Goal: Information Seeking & Learning: Learn about a topic

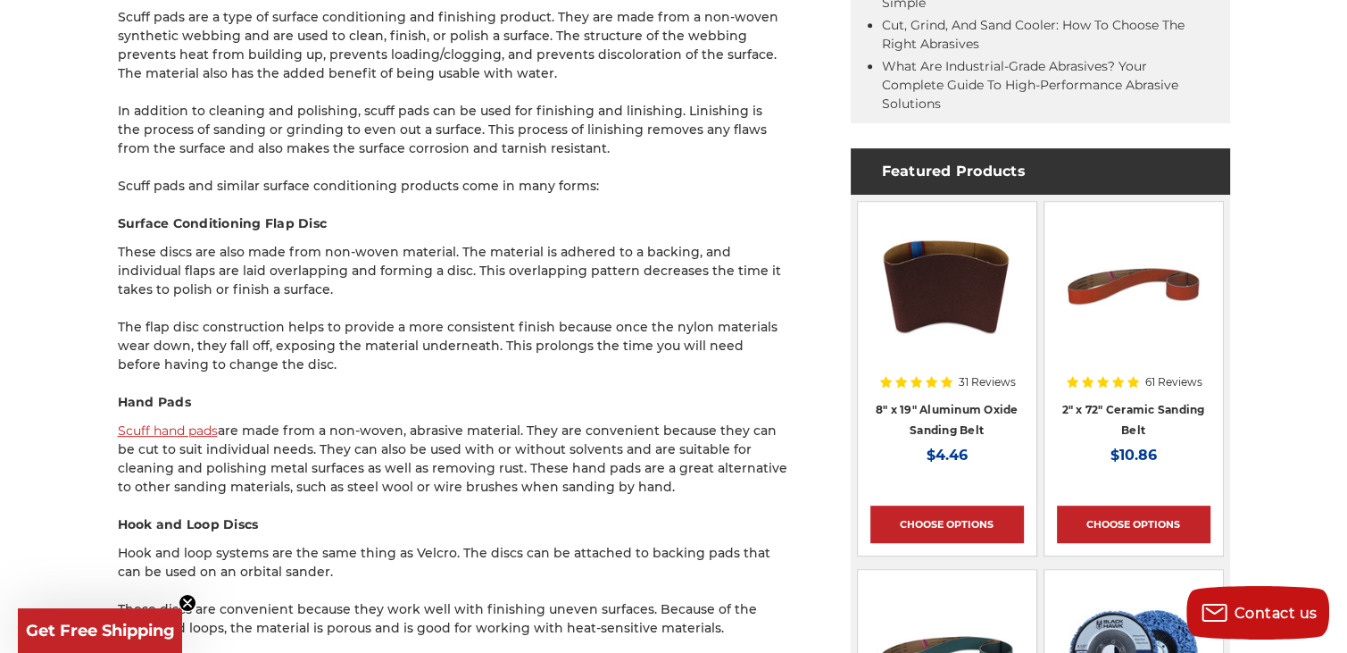
scroll to position [1071, 0]
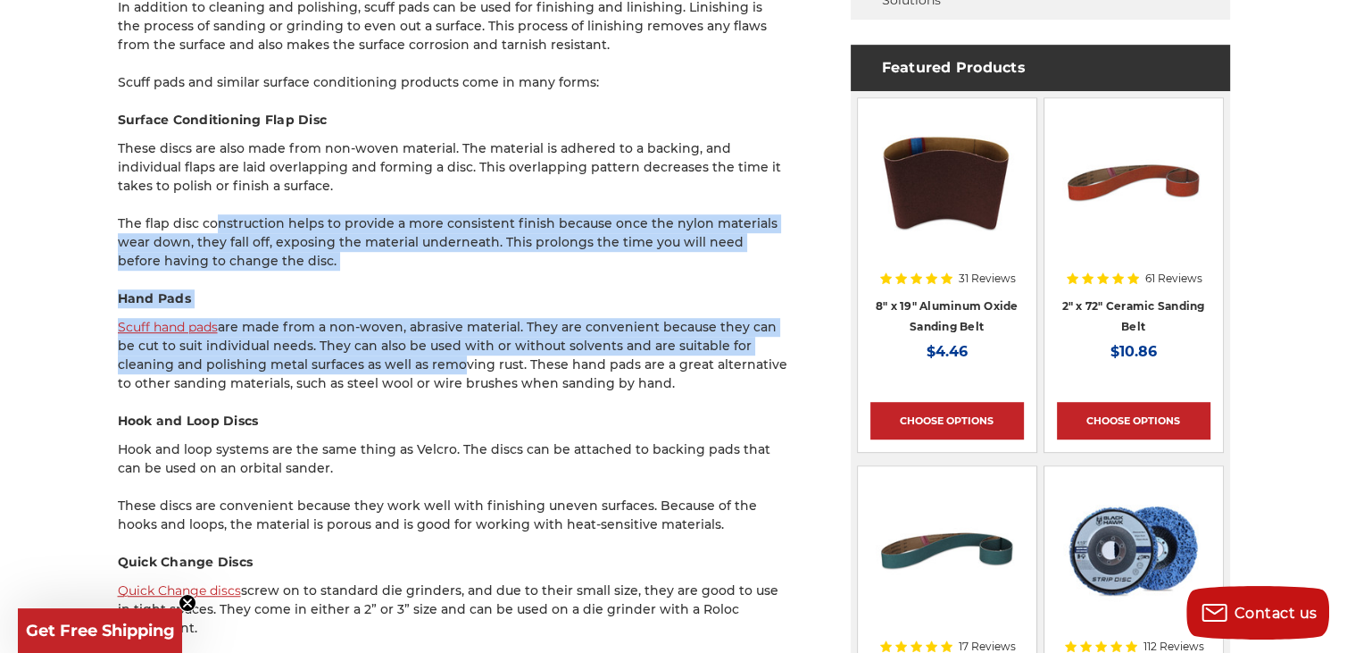
drag, startPoint x: 219, startPoint y: 197, endPoint x: 392, endPoint y: 357, distance: 235.6
click at [391, 359] on p "Scuff hand pads are made from a non-woven, abrasive material. They are convenie…" at bounding box center [453, 355] width 670 height 75
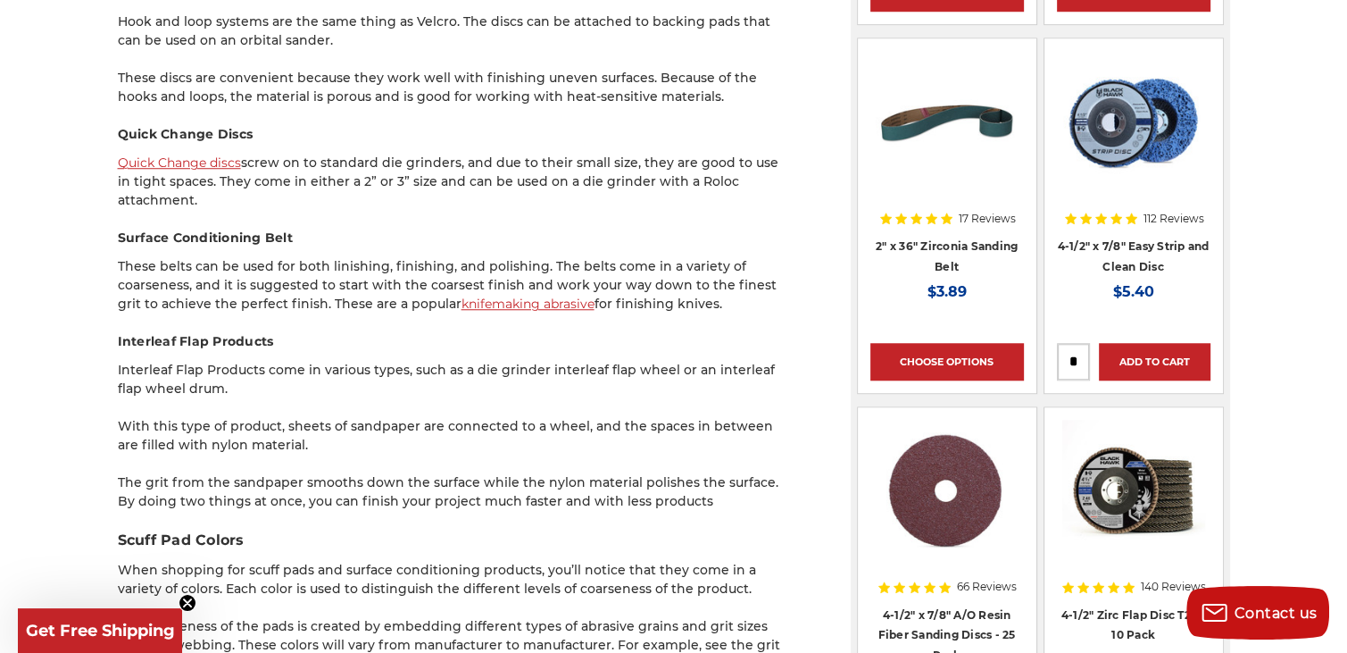
scroll to position [1696, 0]
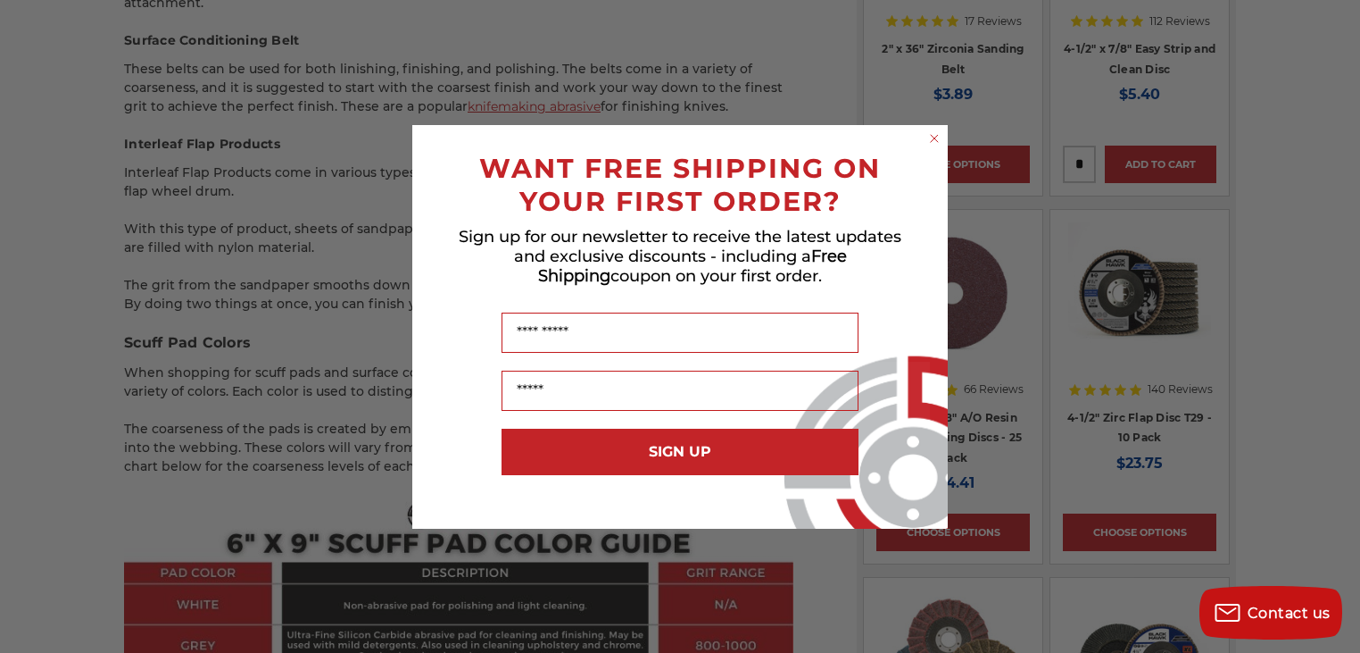
click at [935, 138] on icon "Close dialog" at bounding box center [934, 138] width 7 height 7
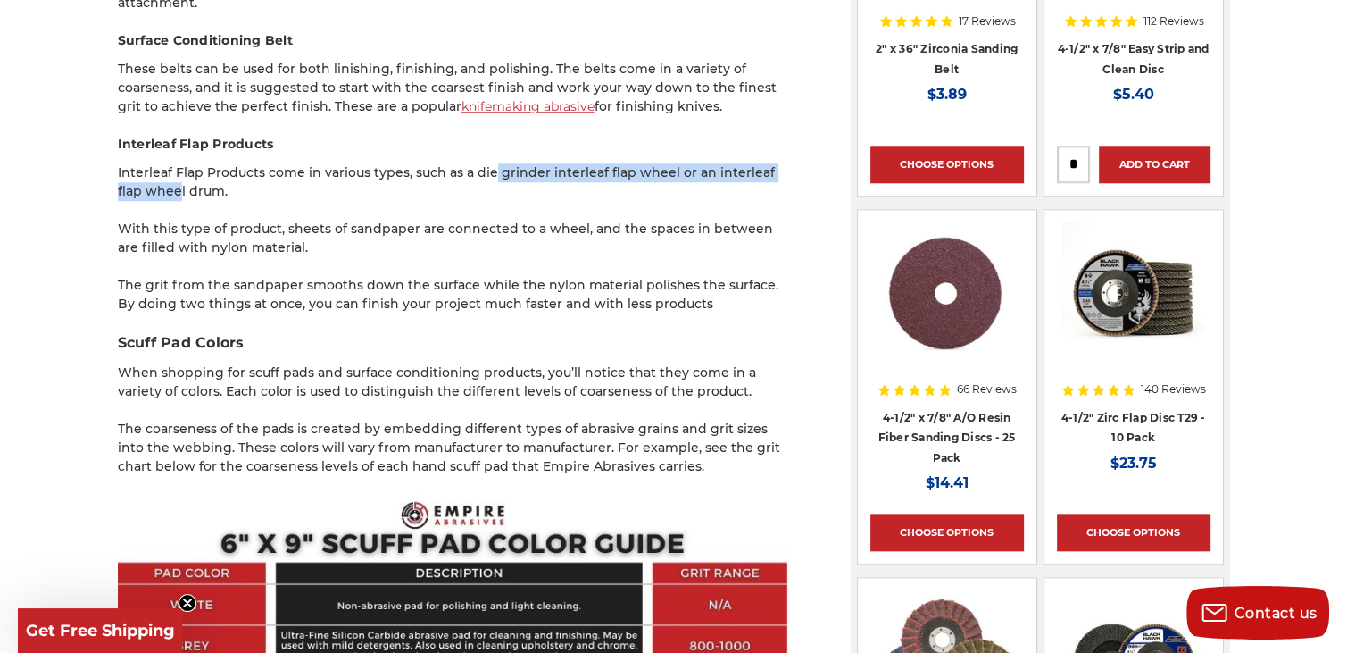
drag, startPoint x: 202, startPoint y: 195, endPoint x: 487, endPoint y: 179, distance: 285.2
click at [487, 179] on p "Interleaf Flap Products come in various types, such as a die grinder interleaf …" at bounding box center [453, 181] width 670 height 37
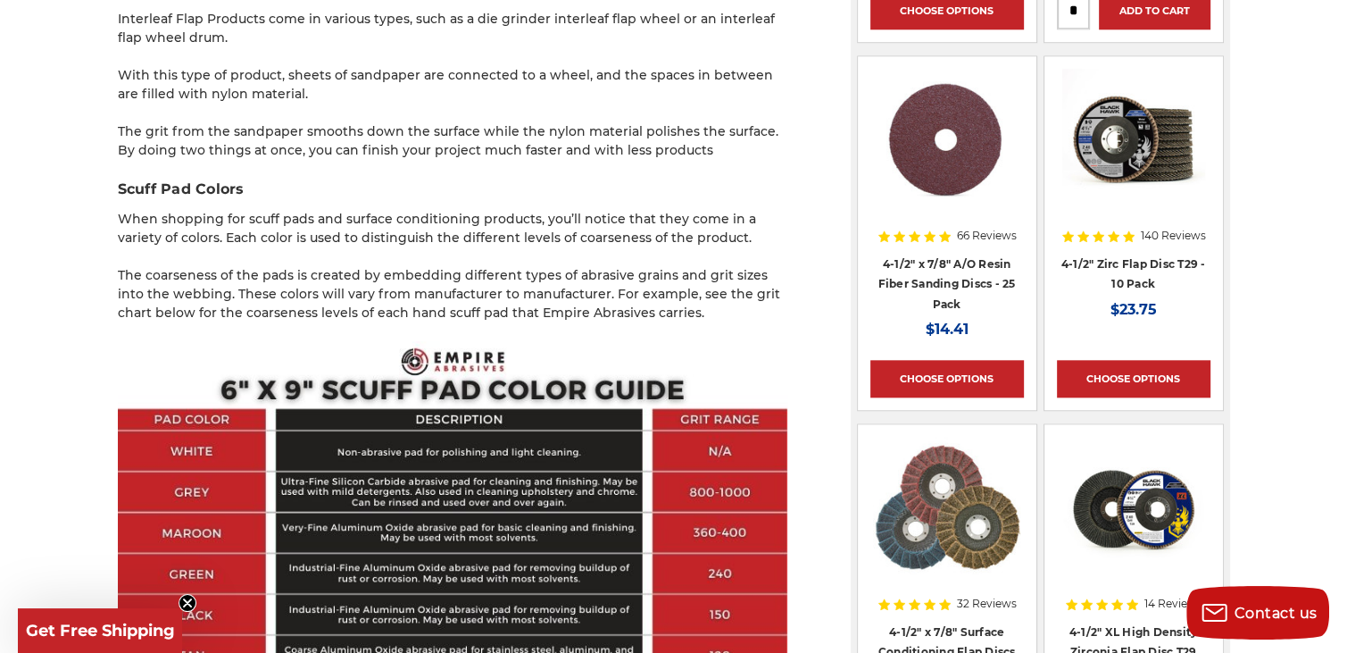
scroll to position [1964, 0]
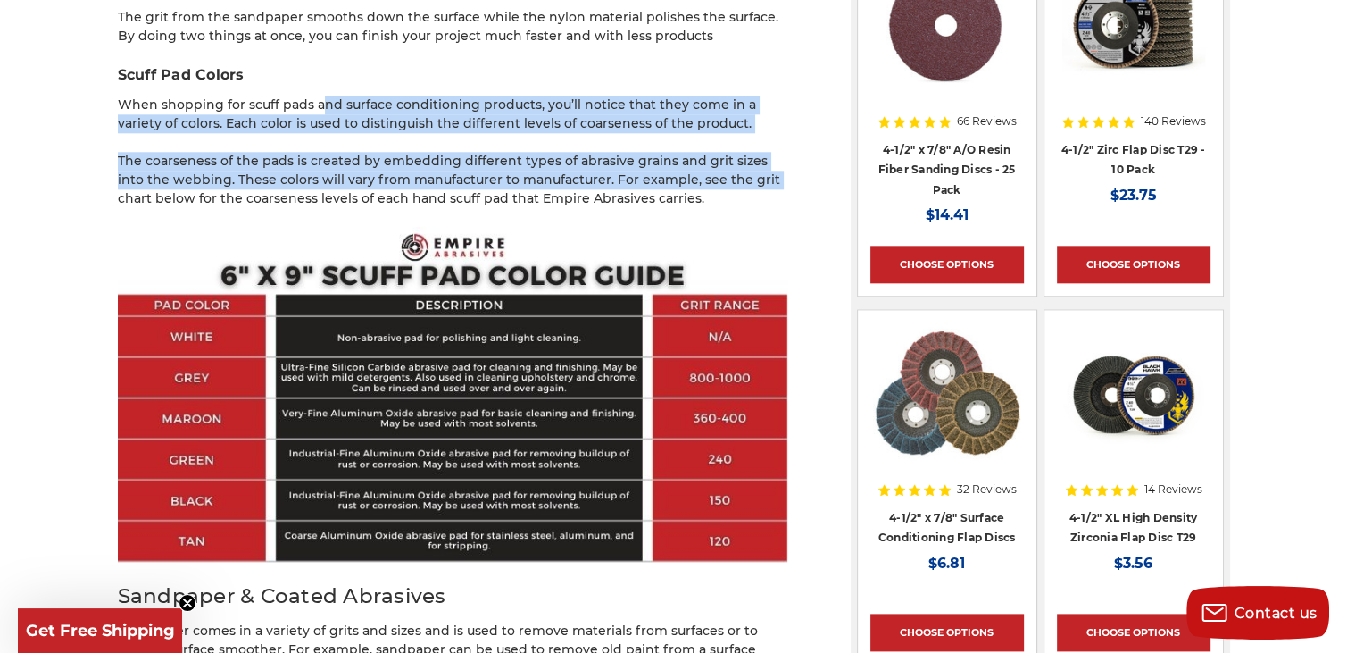
drag, startPoint x: 317, startPoint y: 107, endPoint x: 738, endPoint y: 184, distance: 428.3
click at [738, 184] on div "When it comes to surface conditioning products, we get a lot of questions about…" at bounding box center [453, 180] width 670 height 3611
click at [738, 184] on p "The coarseness of the pads is created by embedding different types of abrasive …" at bounding box center [453, 180] width 670 height 56
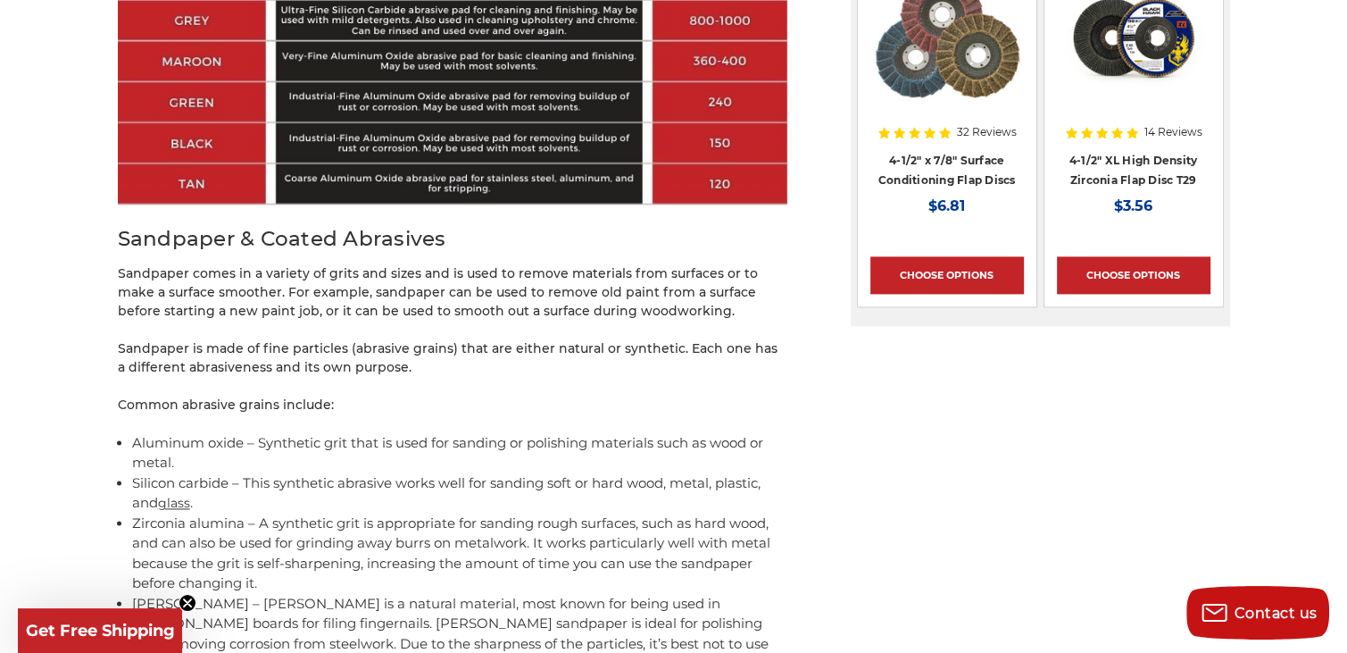
scroll to position [2410, 0]
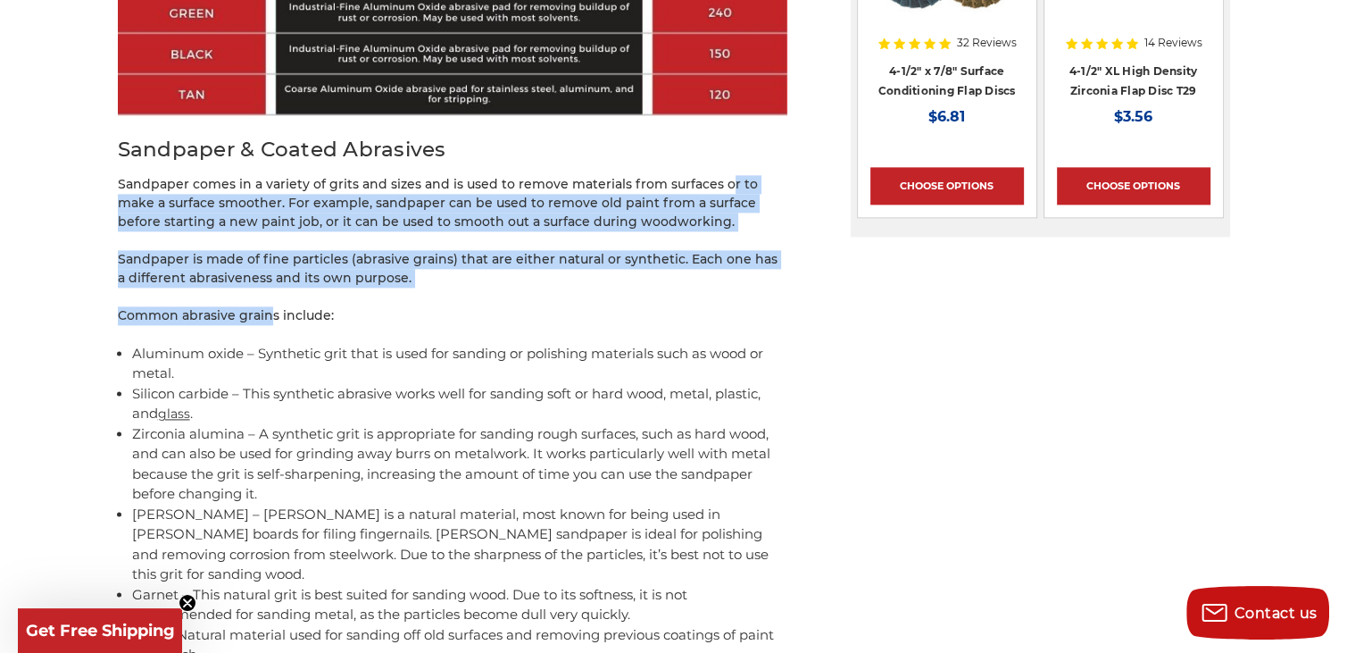
drag, startPoint x: 720, startPoint y: 190, endPoint x: 270, endPoint y: 313, distance: 466.5
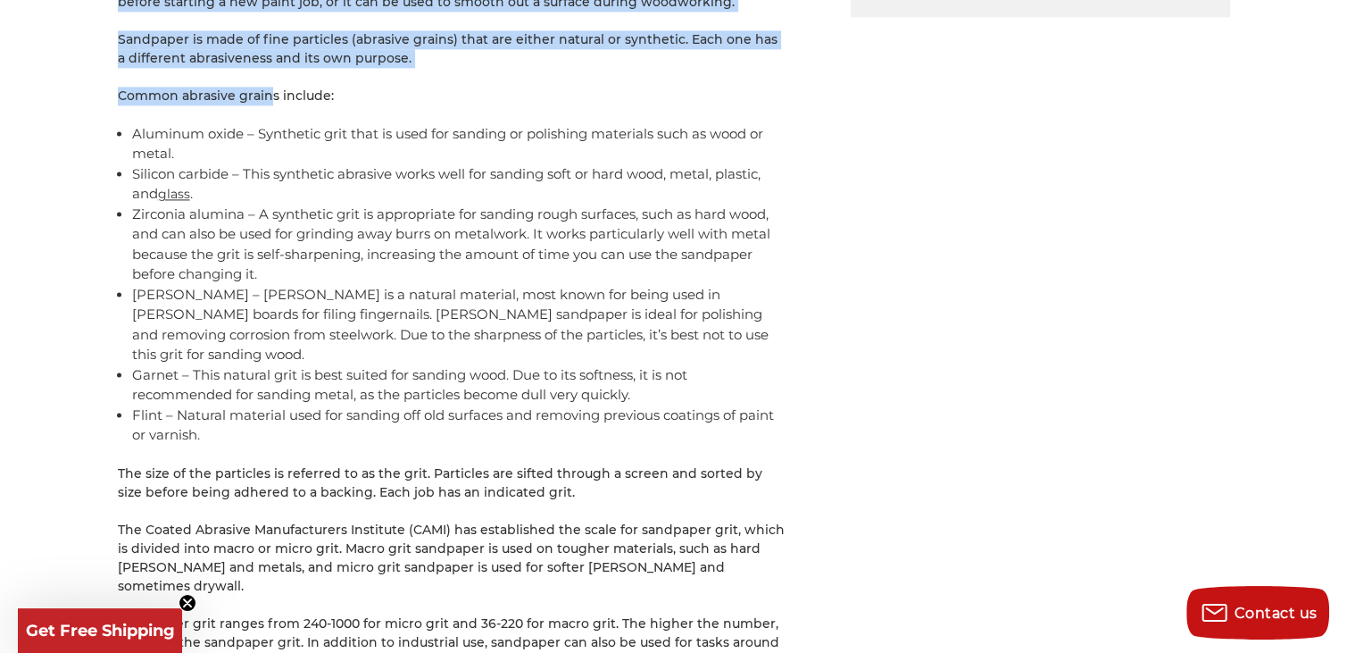
scroll to position [2678, 0]
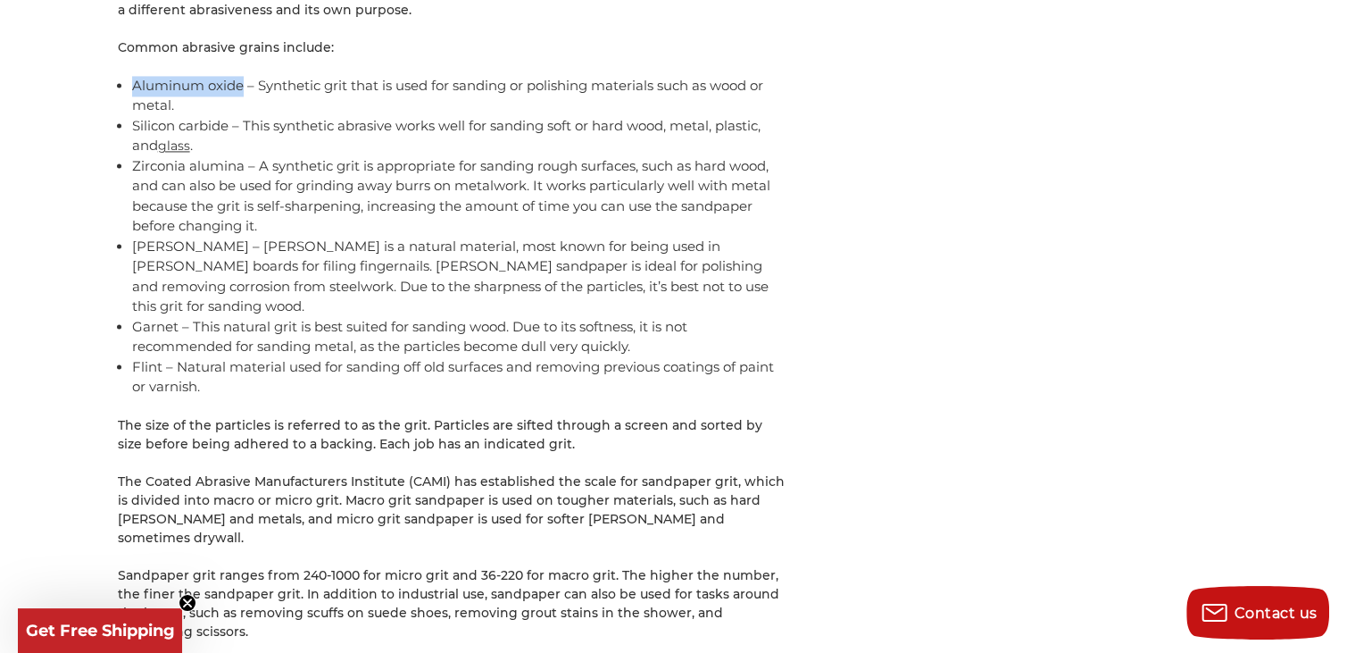
drag, startPoint x: 132, startPoint y: 84, endPoint x: 244, endPoint y: 85, distance: 111.6
click at [244, 85] on li "Aluminum oxide – Synthetic grit that is used for sanding or polishing materials…" at bounding box center [459, 96] width 655 height 40
drag, startPoint x: 249, startPoint y: 132, endPoint x: 353, endPoint y: 126, distance: 103.7
click at [353, 126] on li "Silicon carbide – This synthetic abrasive works well for sanding soft or hard w…" at bounding box center [459, 136] width 655 height 40
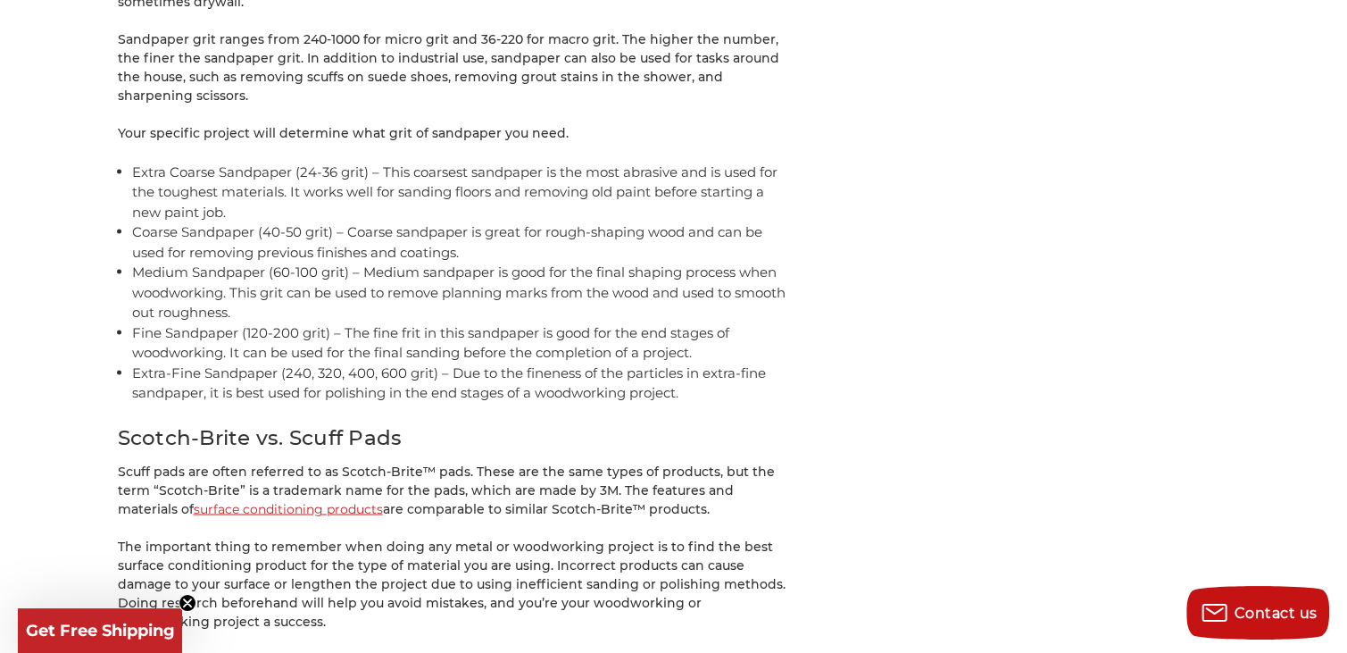
scroll to position [3392, 0]
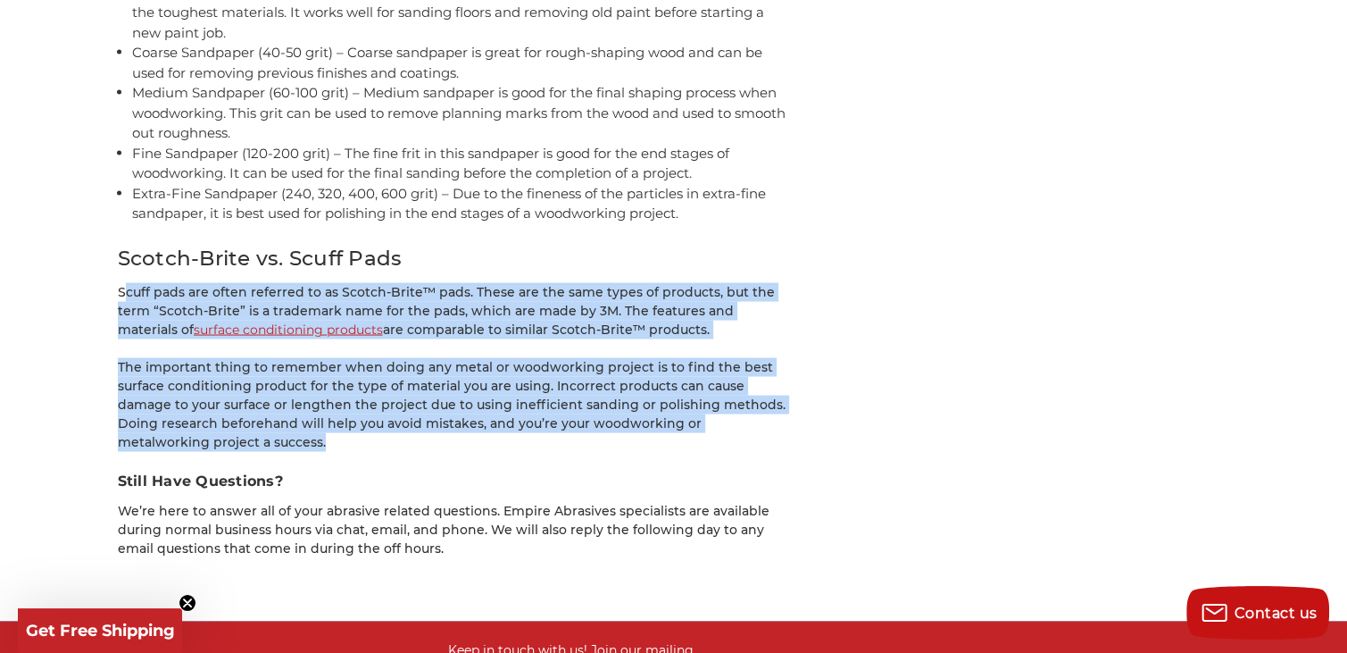
drag, startPoint x: 125, startPoint y: 253, endPoint x: 235, endPoint y: 403, distance: 186.6
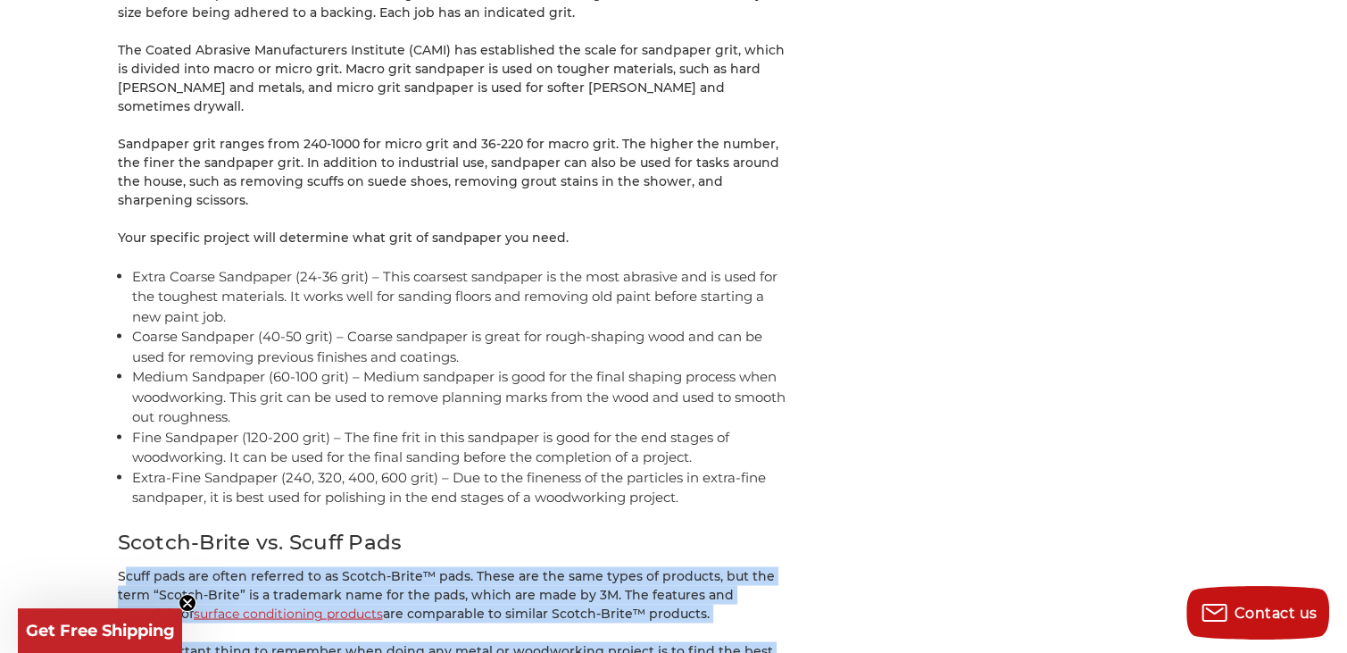
scroll to position [3124, 0]
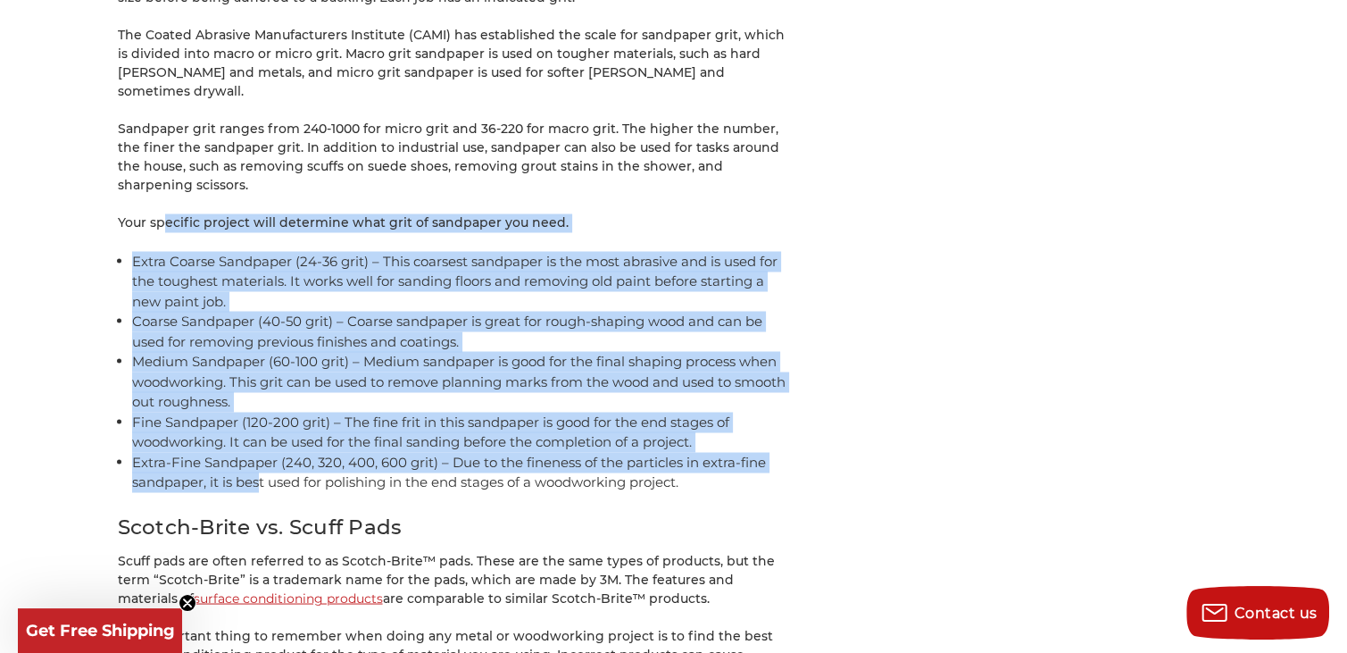
drag, startPoint x: 162, startPoint y: 186, endPoint x: 260, endPoint y: 438, distance: 270.7
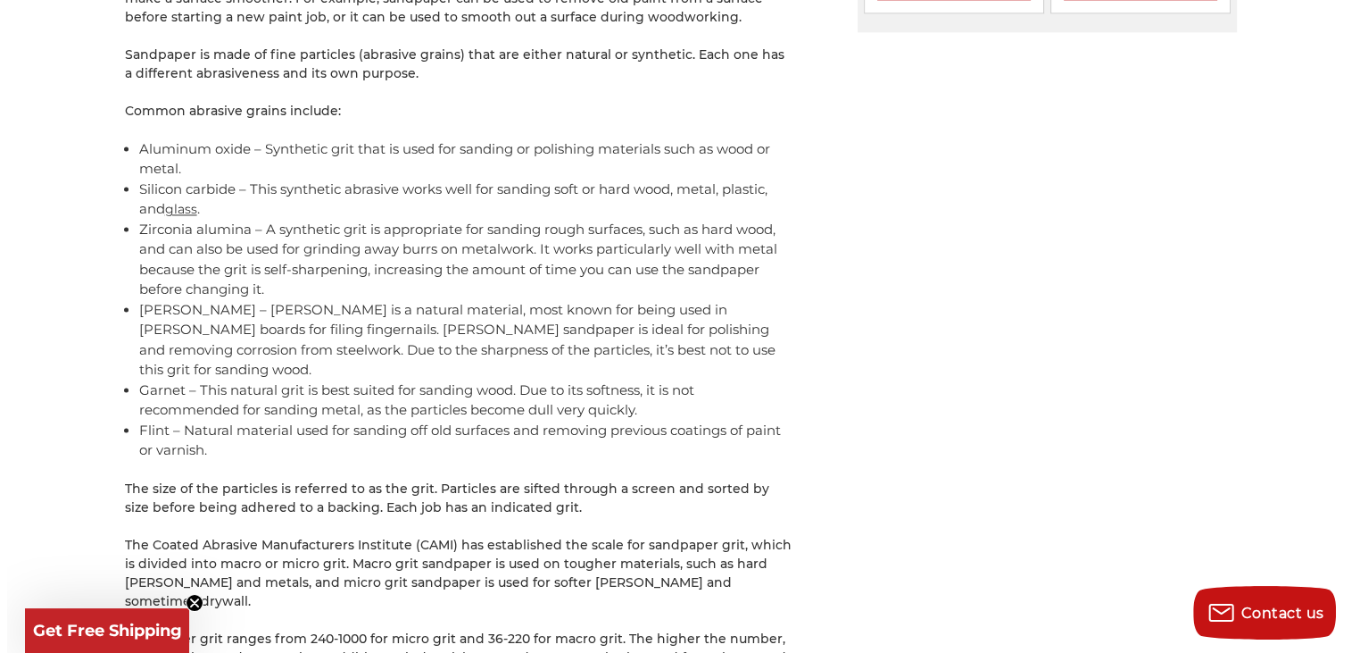
scroll to position [2589, 0]
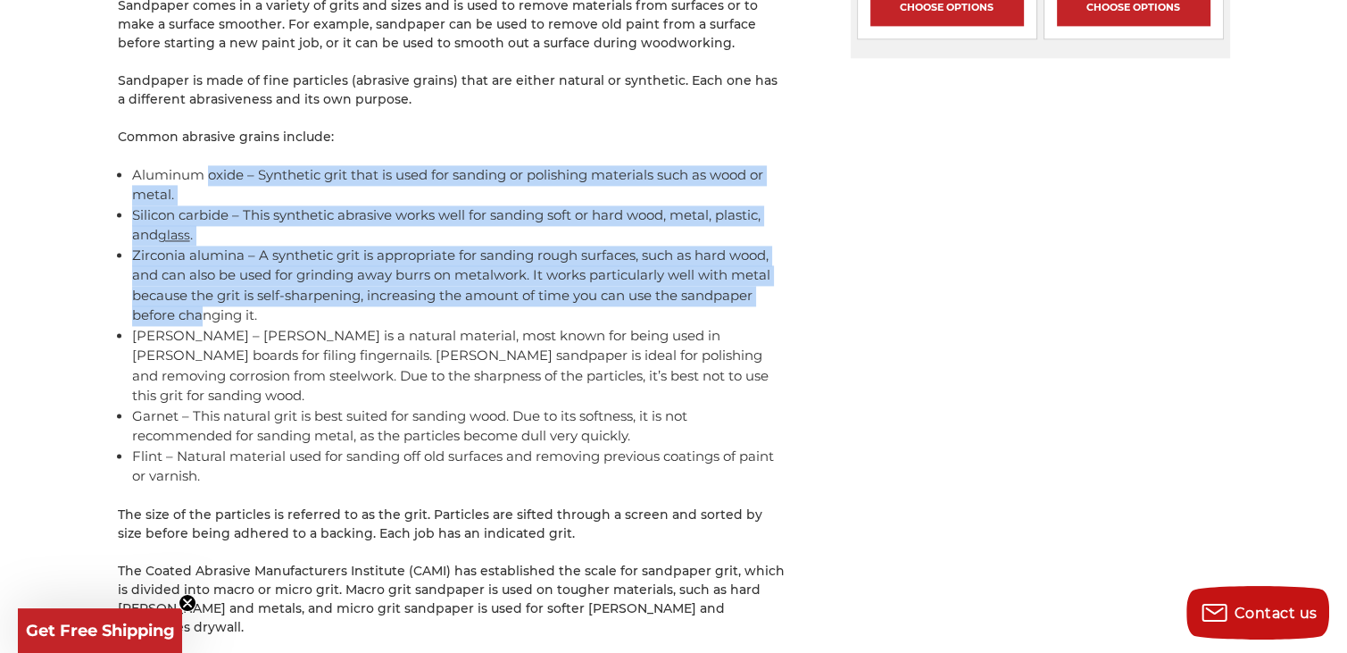
drag, startPoint x: 208, startPoint y: 175, endPoint x: 200, endPoint y: 321, distance: 146.6
click at [200, 321] on ul "Aluminum oxide – Synthetic grit that is used for sanding or polishing materials…" at bounding box center [459, 325] width 655 height 321
click at [200, 321] on li "Zirconia alumina – A synthetic grit is appropriate for sanding rough surfaces, …" at bounding box center [459, 285] width 655 height 80
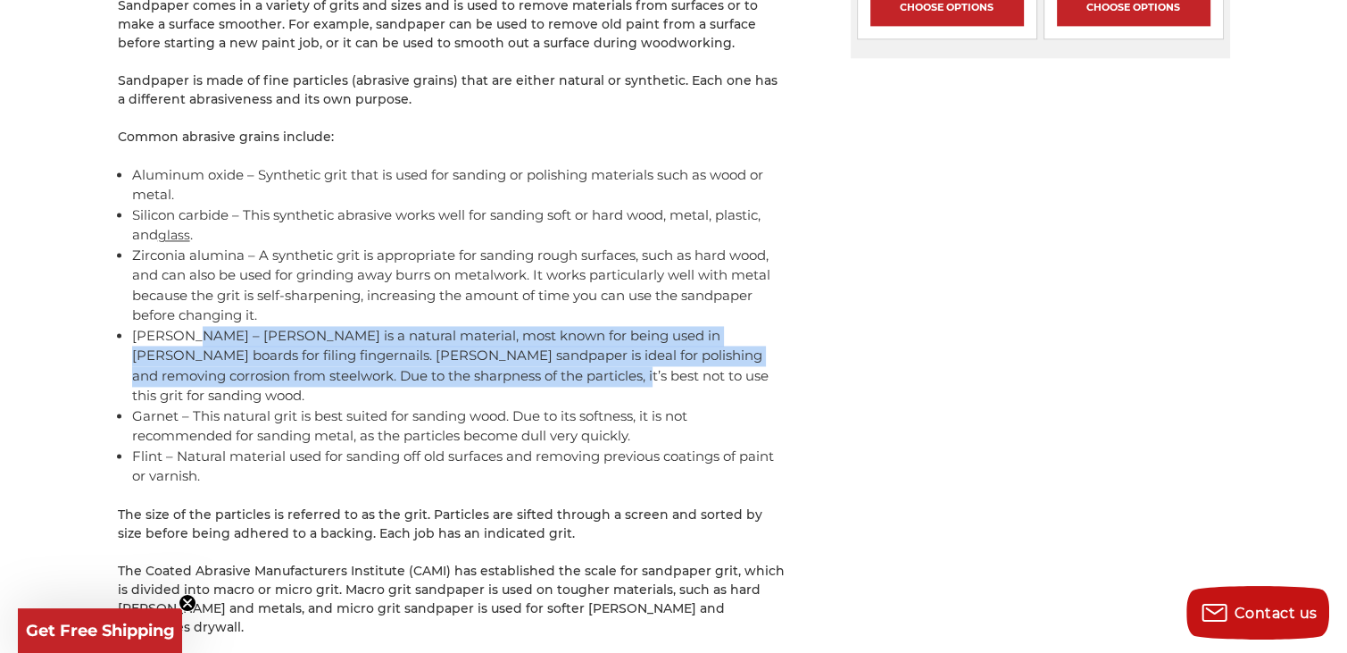
drag, startPoint x: 193, startPoint y: 337, endPoint x: 526, endPoint y: 381, distance: 336.0
click at [526, 381] on li "[PERSON_NAME] – [PERSON_NAME] is a natural material, most known for being used …" at bounding box center [459, 366] width 655 height 80
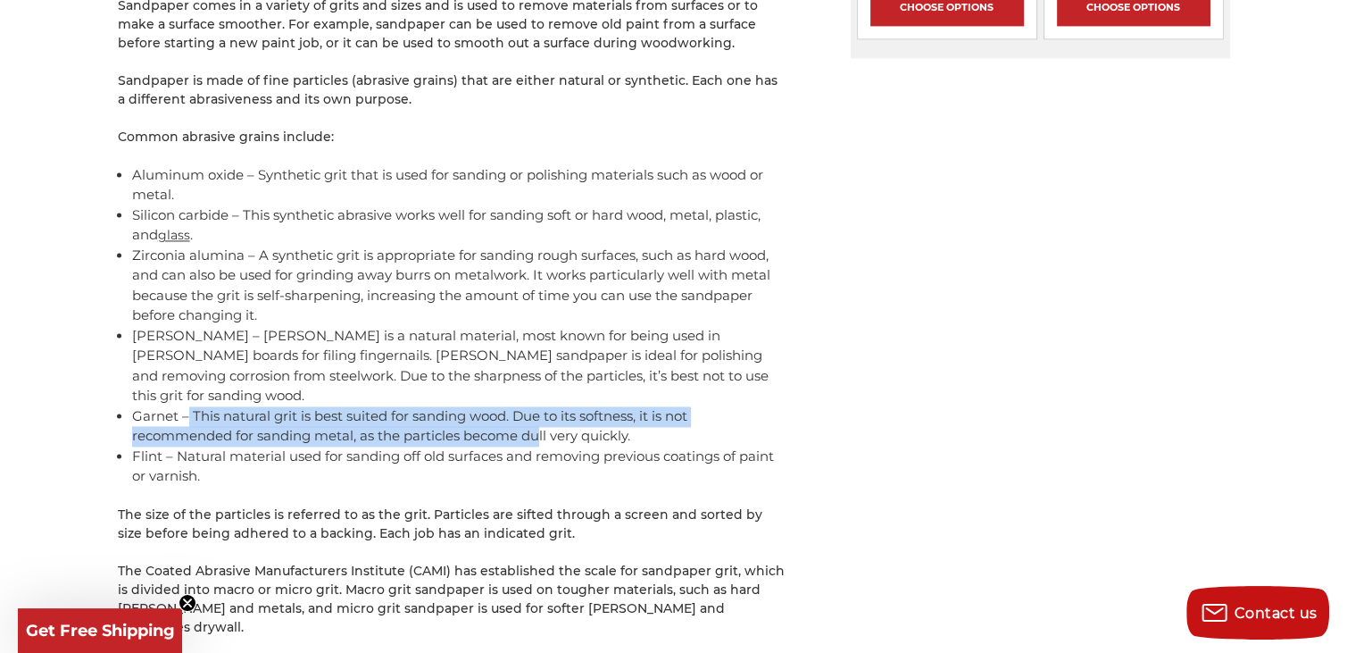
drag, startPoint x: 188, startPoint y: 391, endPoint x: 515, endPoint y: 426, distance: 328.6
click at [528, 421] on li "Garnet – This natural grit is best suited for sanding wood. Due to its softness…" at bounding box center [459, 426] width 655 height 40
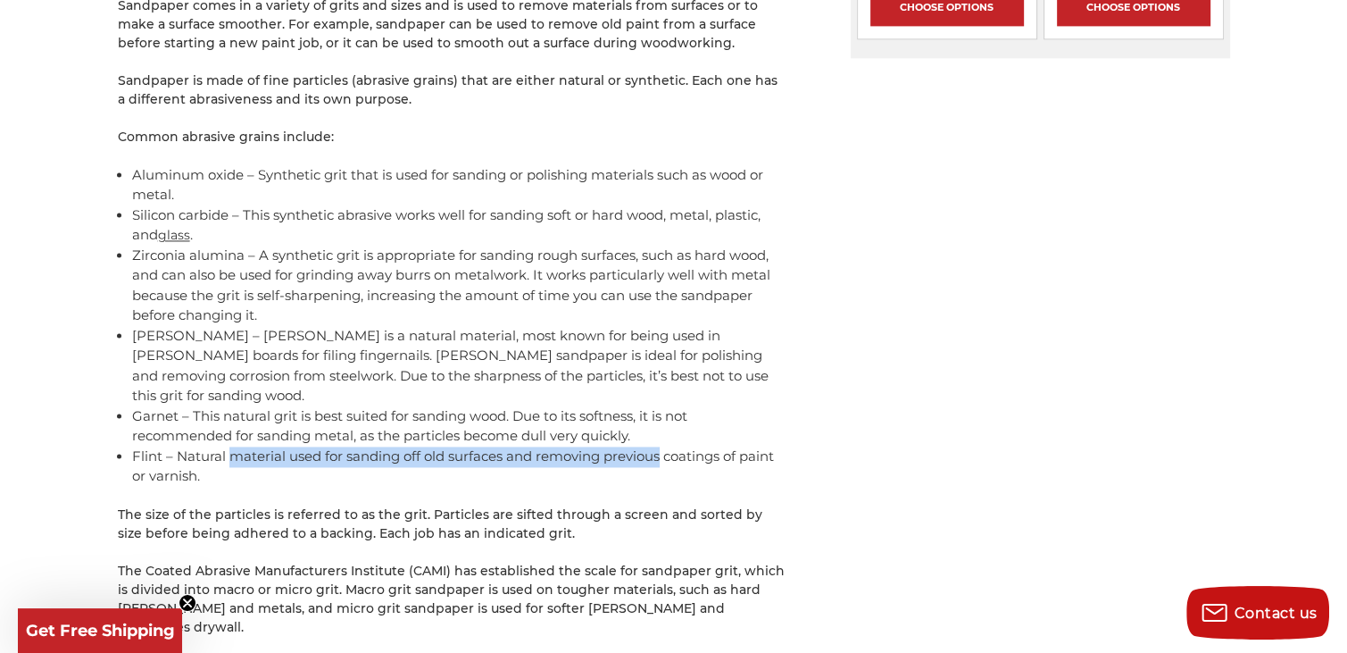
drag, startPoint x: 235, startPoint y: 433, endPoint x: 664, endPoint y: 433, distance: 429.4
click at [664, 446] on li "Flint – Natural material used for sanding off old surfaces and removing previou…" at bounding box center [459, 466] width 655 height 40
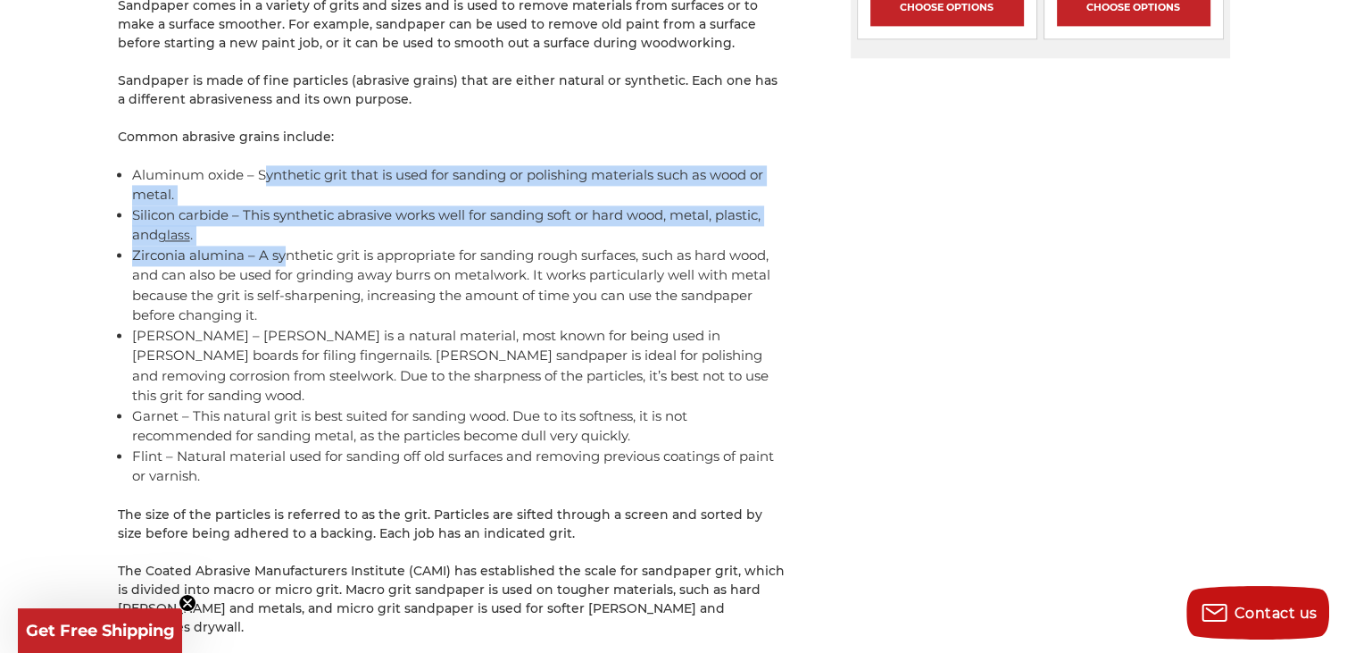
drag, startPoint x: 262, startPoint y: 177, endPoint x: 283, endPoint y: 251, distance: 76.9
click at [283, 251] on ul "Aluminum oxide – Synthetic grit that is used for sanding or polishing materials…" at bounding box center [459, 325] width 655 height 321
click at [284, 230] on li "Silicon carbide – This synthetic abrasive works well for sanding soft or hard w…" at bounding box center [459, 225] width 655 height 40
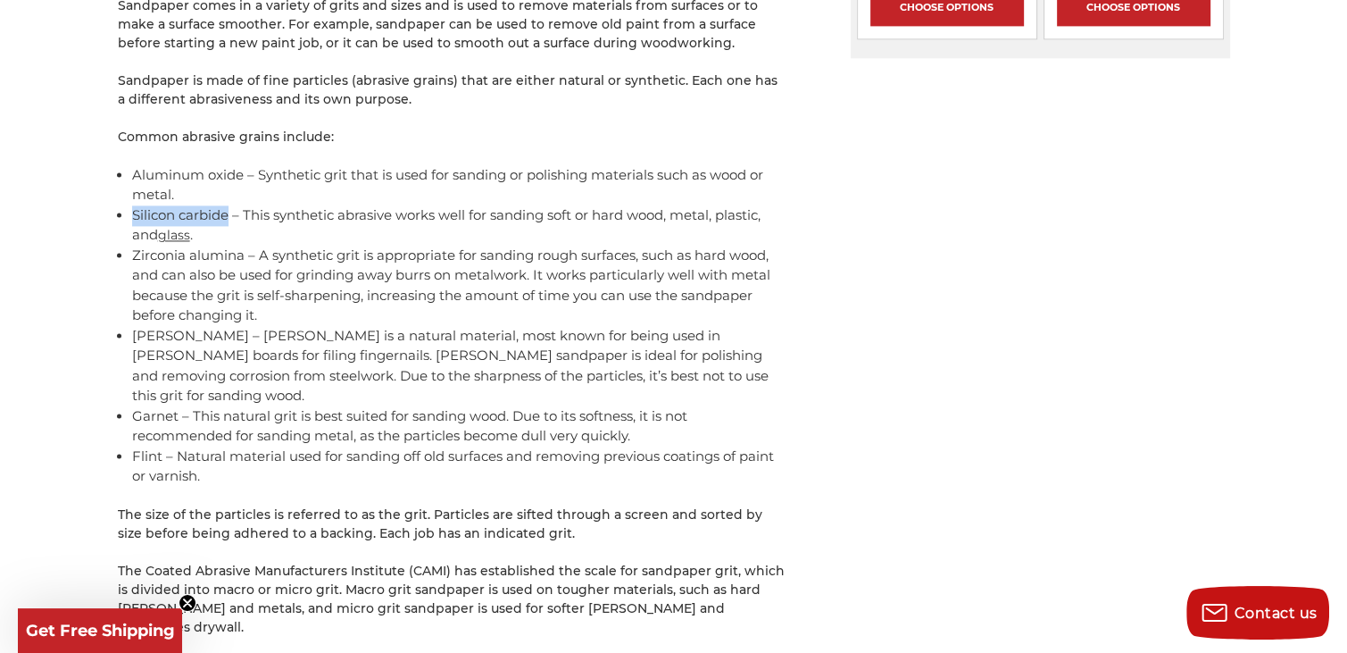
drag, startPoint x: 131, startPoint y: 212, endPoint x: 227, endPoint y: 220, distance: 95.9
click at [227, 220] on li "Silicon carbide – This synthetic abrasive works well for sanding soft or hard w…" at bounding box center [459, 225] width 655 height 40
copy li "Silicon carbide"
